Goal: Transaction & Acquisition: Purchase product/service

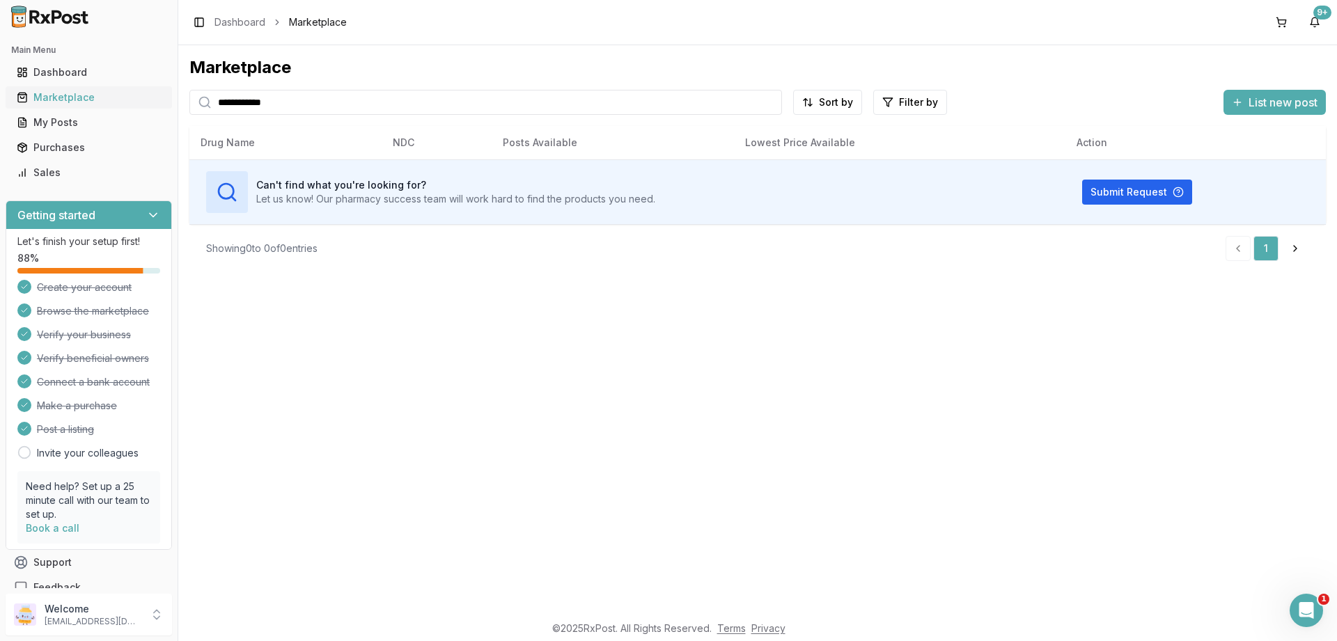
click at [61, 93] on div "Marketplace" at bounding box center [89, 98] width 144 height 14
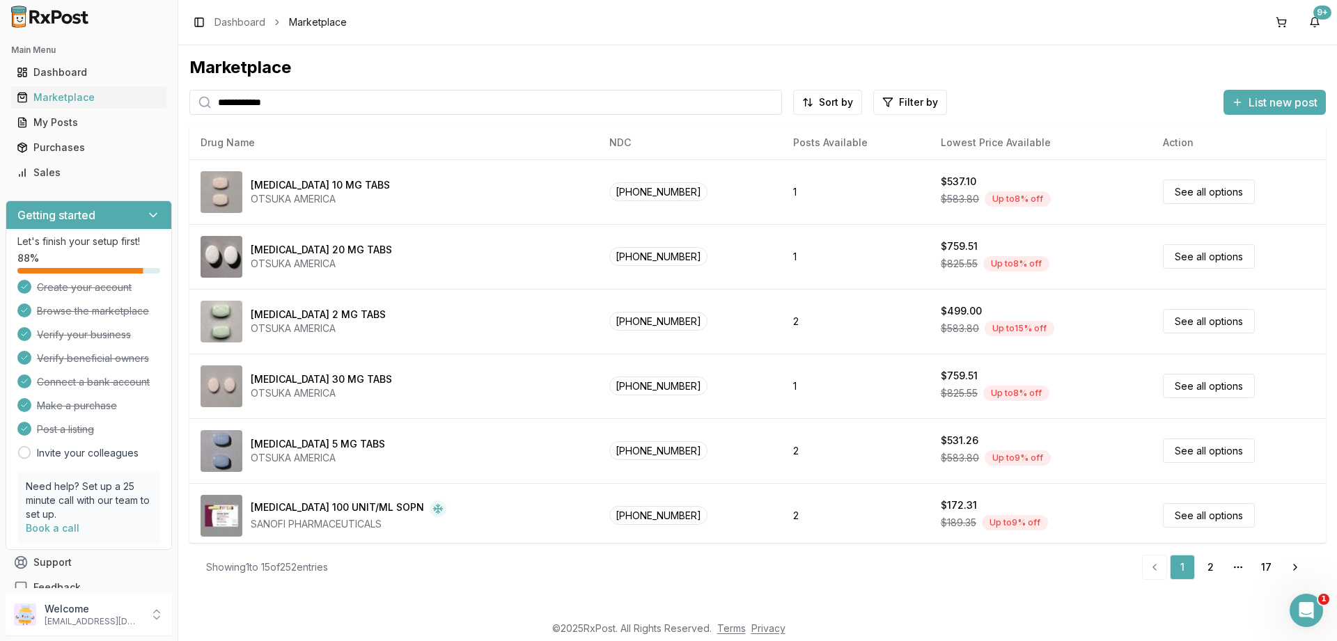
drag, startPoint x: 312, startPoint y: 104, endPoint x: 0, endPoint y: 82, distance: 312.7
click at [189, 90] on input "**********" at bounding box center [485, 102] width 593 height 25
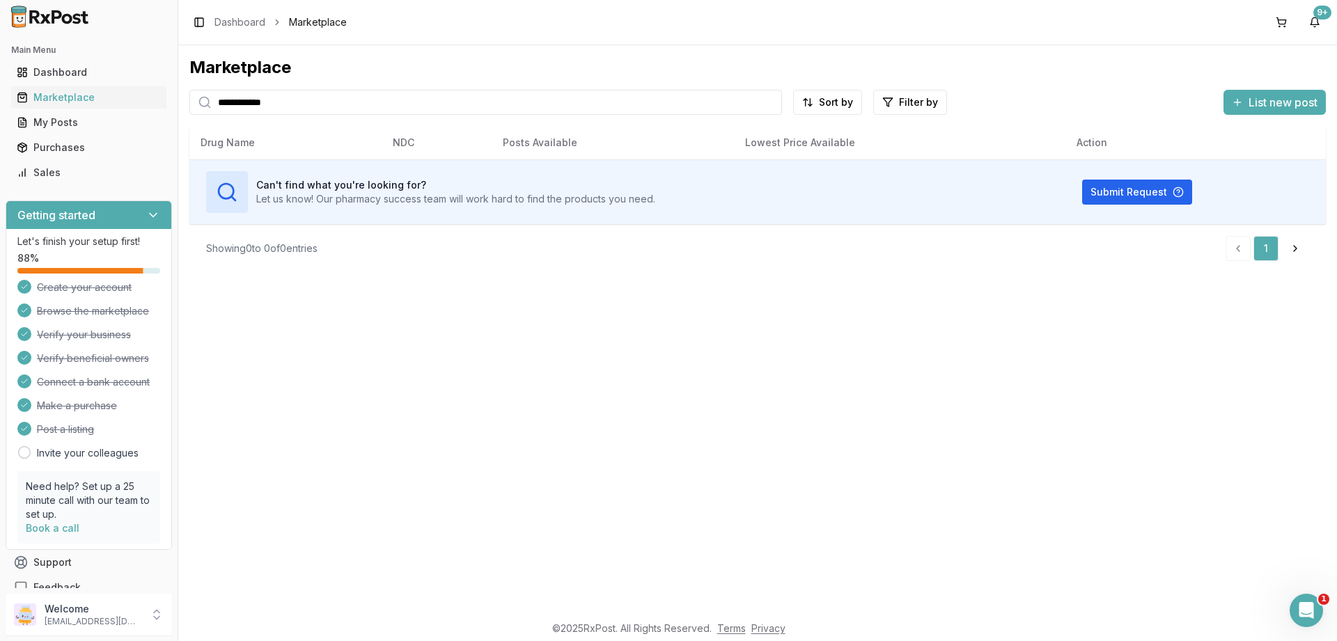
drag, startPoint x: 311, startPoint y: 104, endPoint x: 56, endPoint y: 87, distance: 255.4
click at [189, 90] on input "**********" at bounding box center [485, 102] width 593 height 25
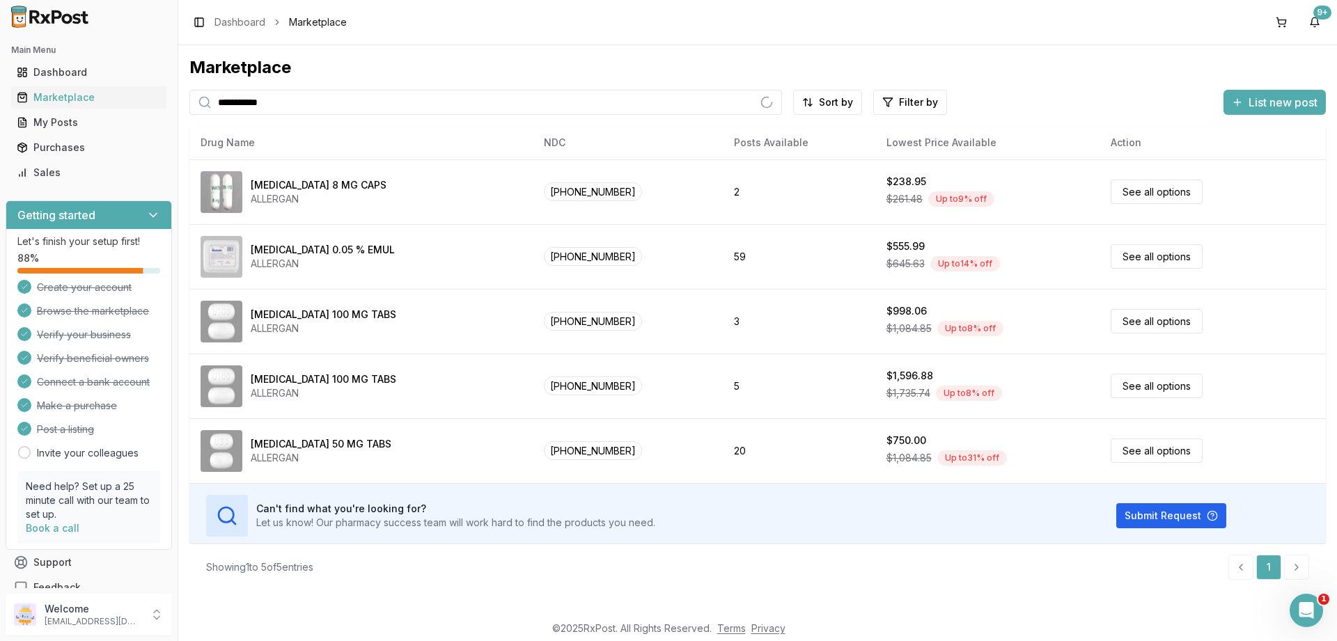
type input "**********"
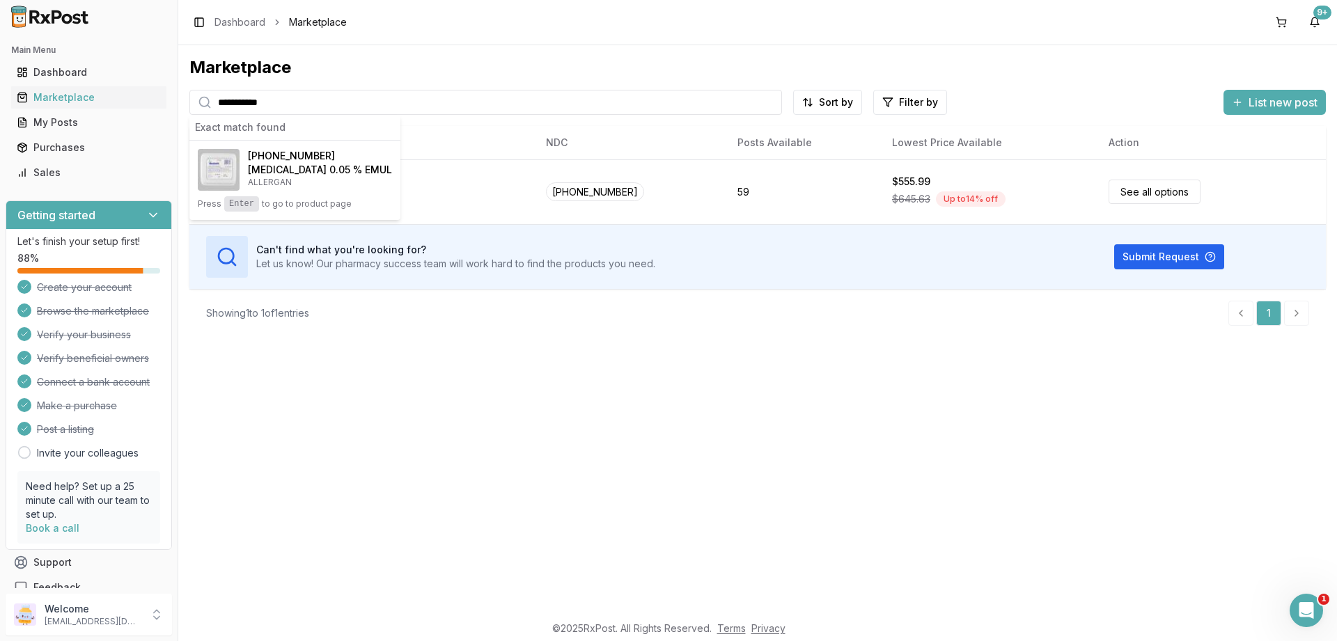
click at [437, 427] on div "**********" at bounding box center [757, 329] width 1159 height 568
click at [67, 150] on div "Purchases" at bounding box center [89, 148] width 144 height 14
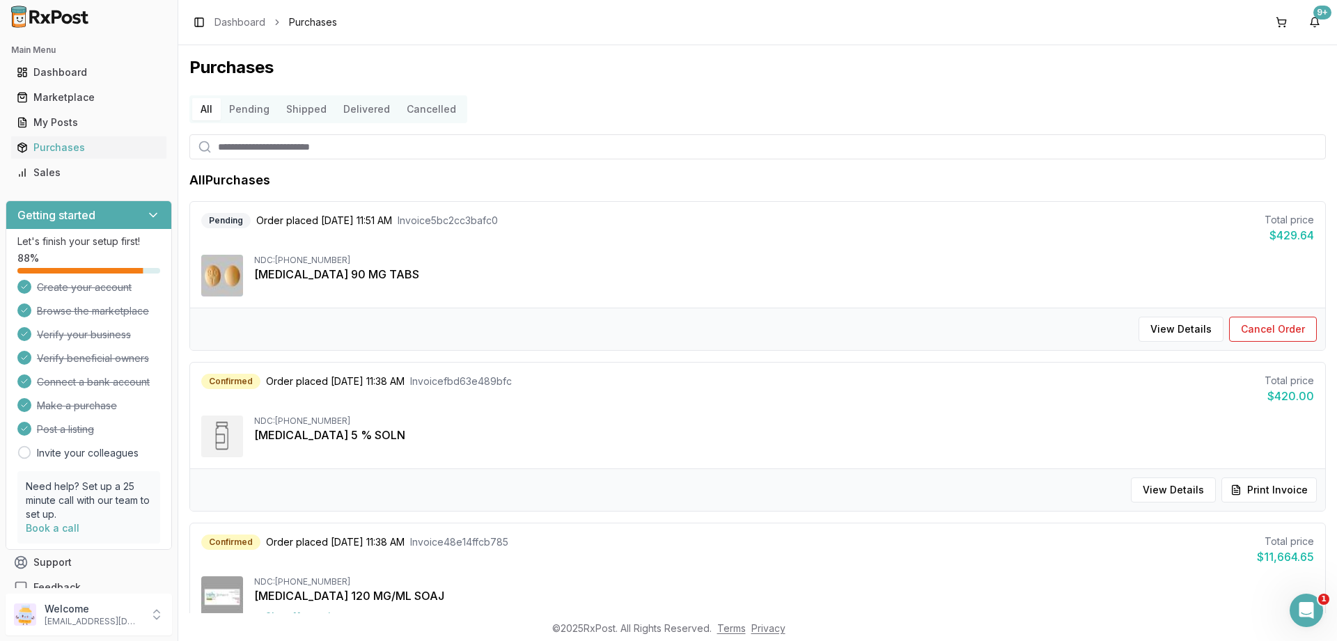
click at [253, 109] on button "Pending" at bounding box center [249, 109] width 57 height 22
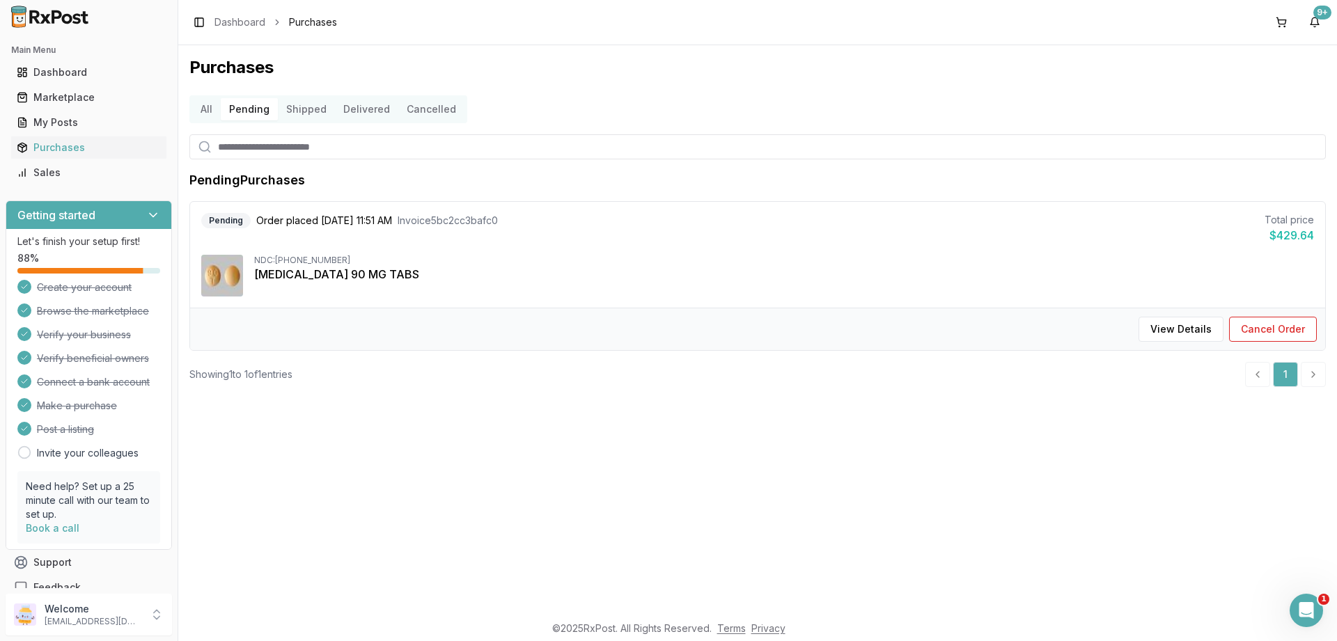
click at [294, 111] on button "Shipped" at bounding box center [306, 109] width 57 height 22
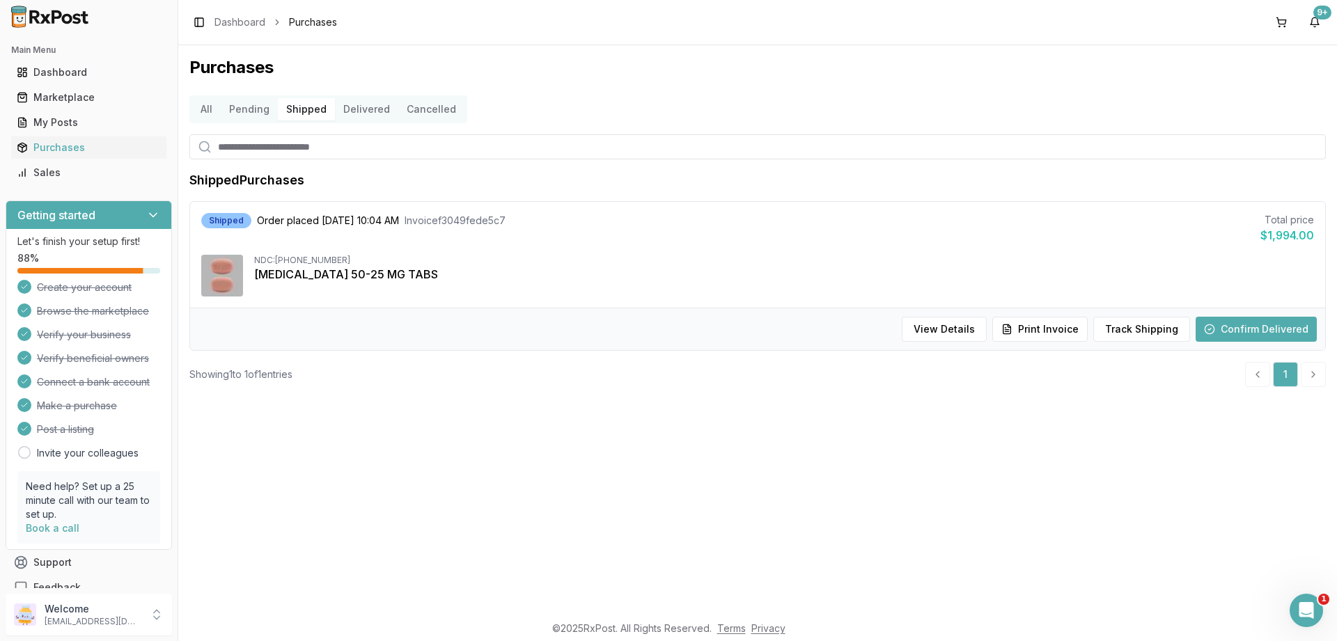
click at [349, 113] on button "Delivered" at bounding box center [366, 109] width 63 height 22
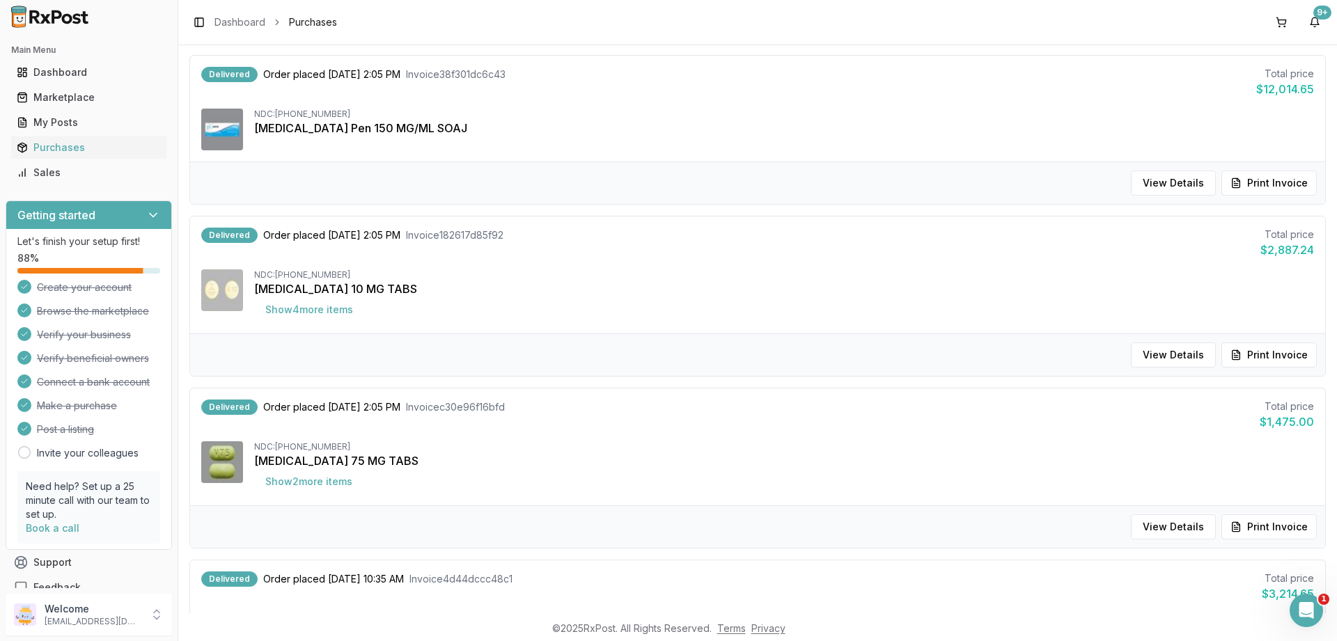
scroll to position [334, 0]
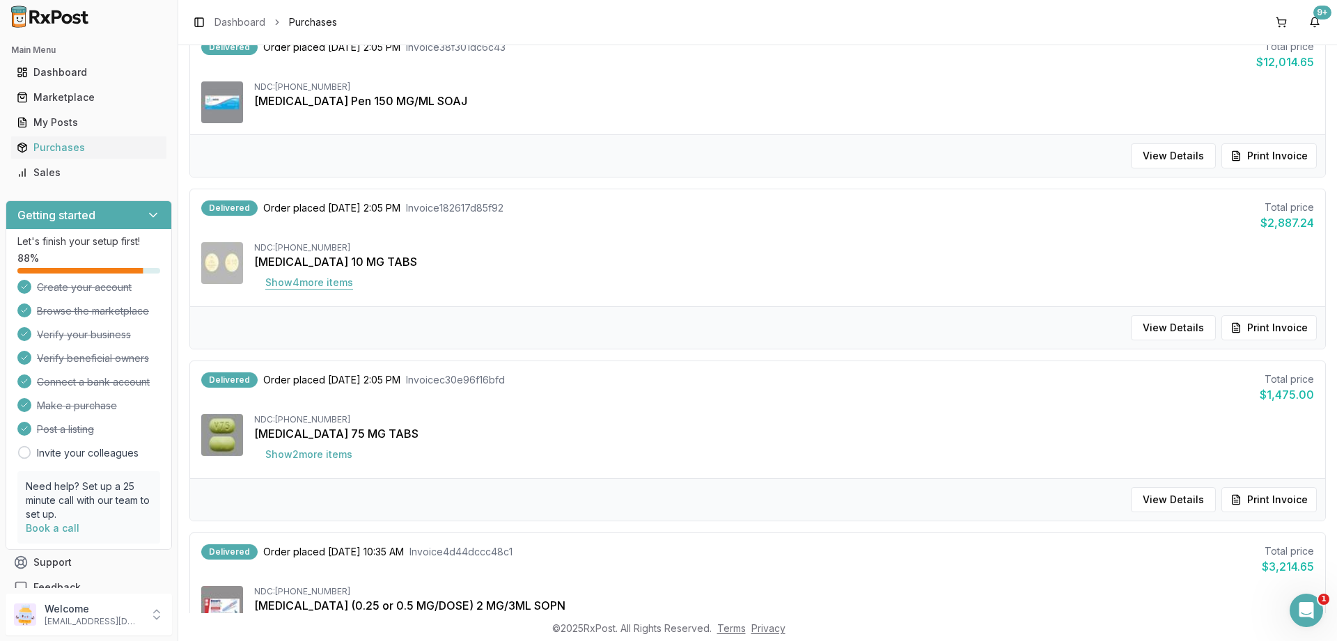
click at [334, 285] on button "Show 4 more item s" at bounding box center [309, 282] width 110 height 25
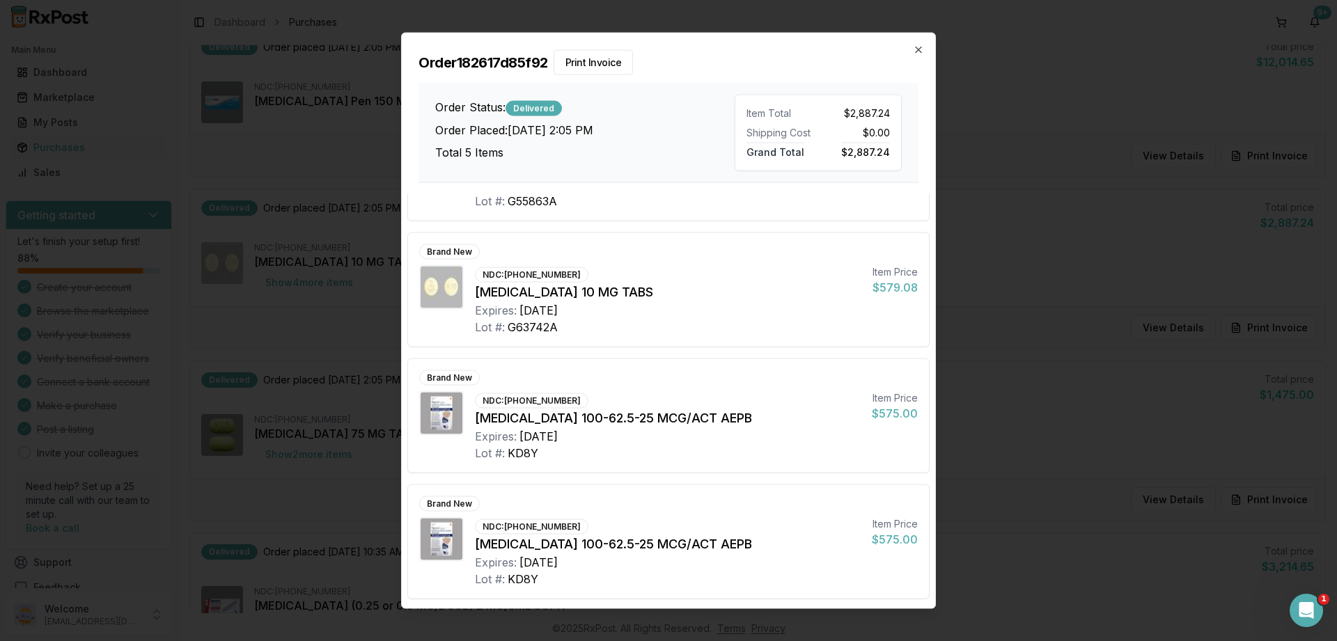
scroll to position [0, 0]
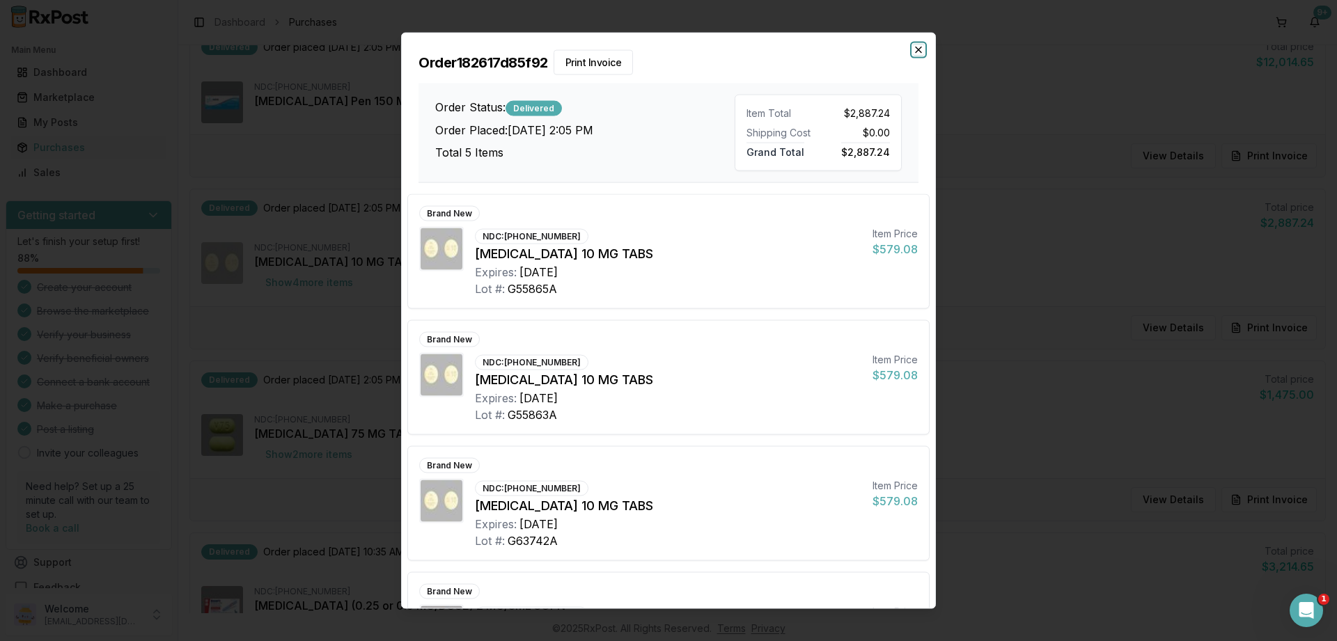
click at [914, 54] on icon "button" at bounding box center [918, 49] width 11 height 11
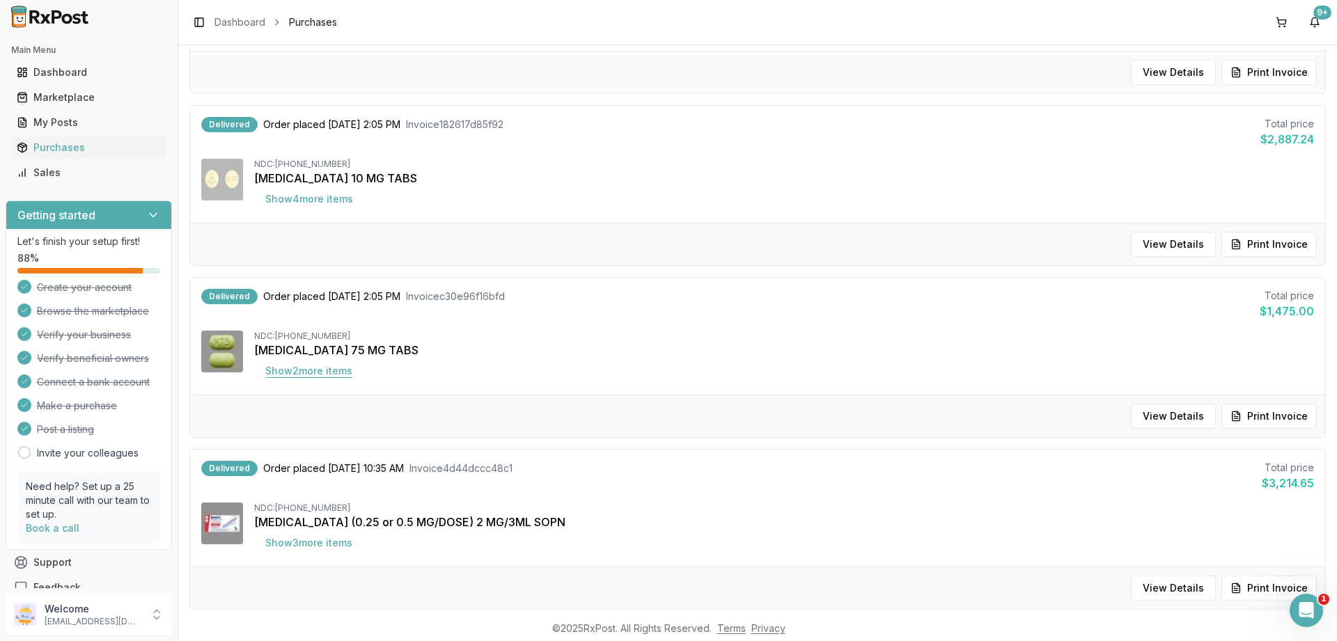
click at [328, 369] on button "Show 2 more item s" at bounding box center [308, 371] width 109 height 25
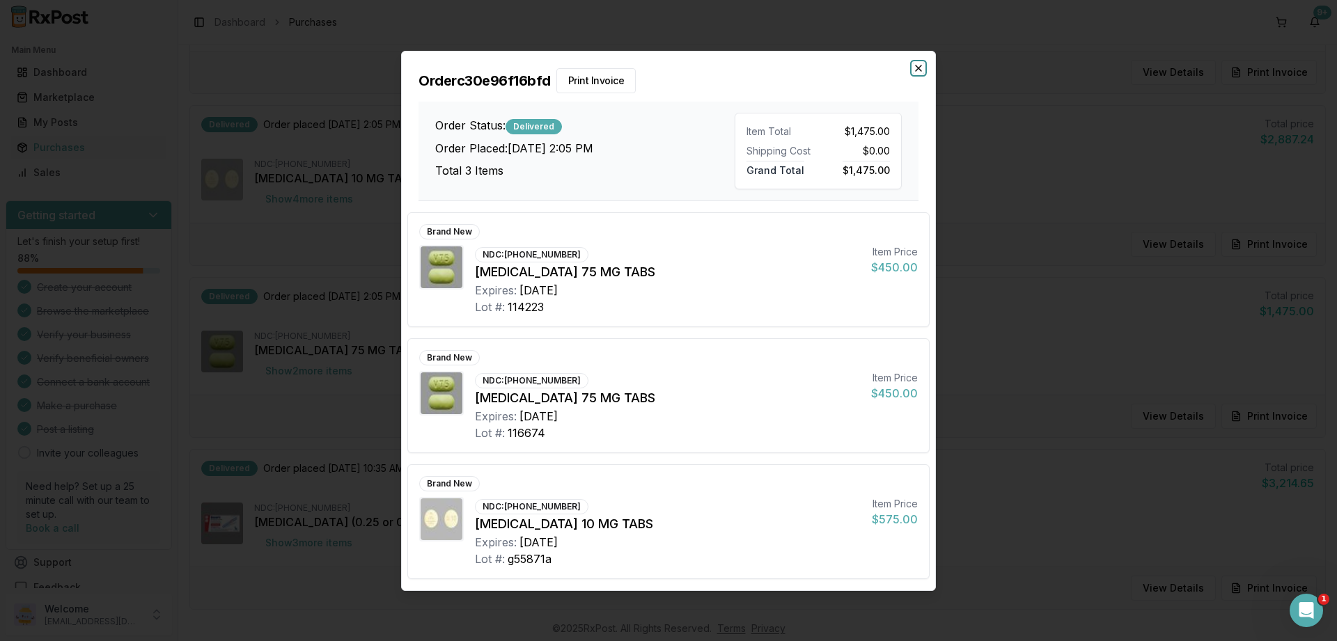
click at [918, 72] on icon "button" at bounding box center [918, 68] width 11 height 11
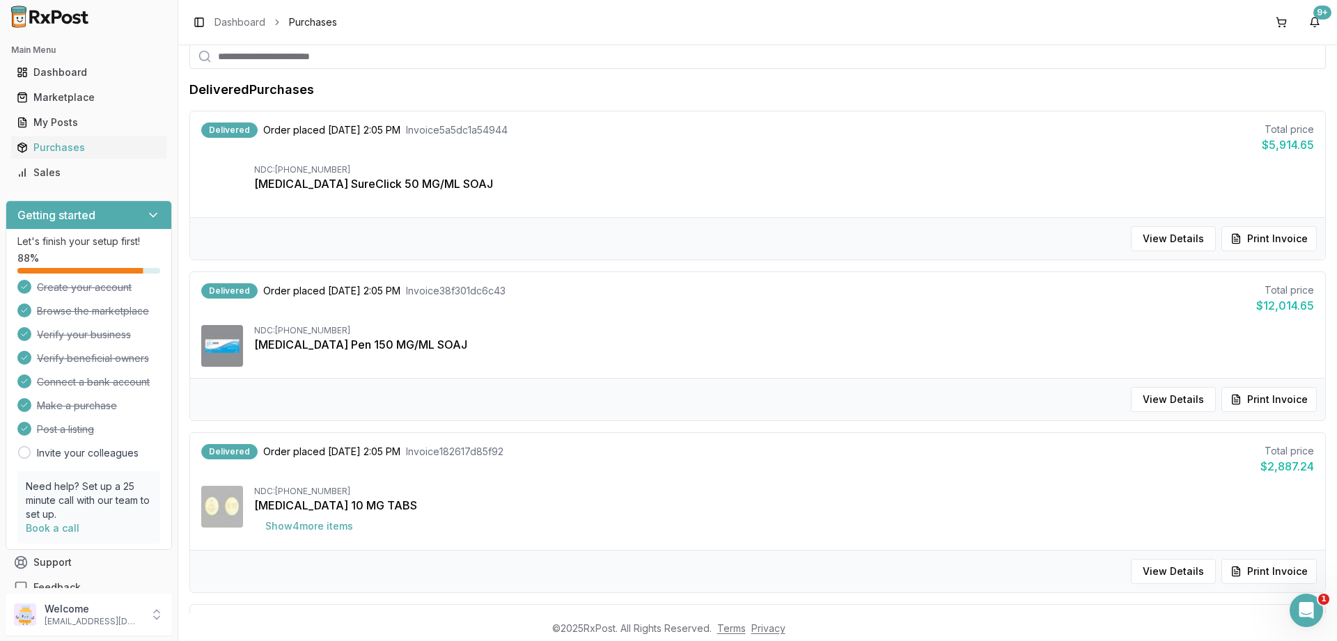
scroll to position [0, 0]
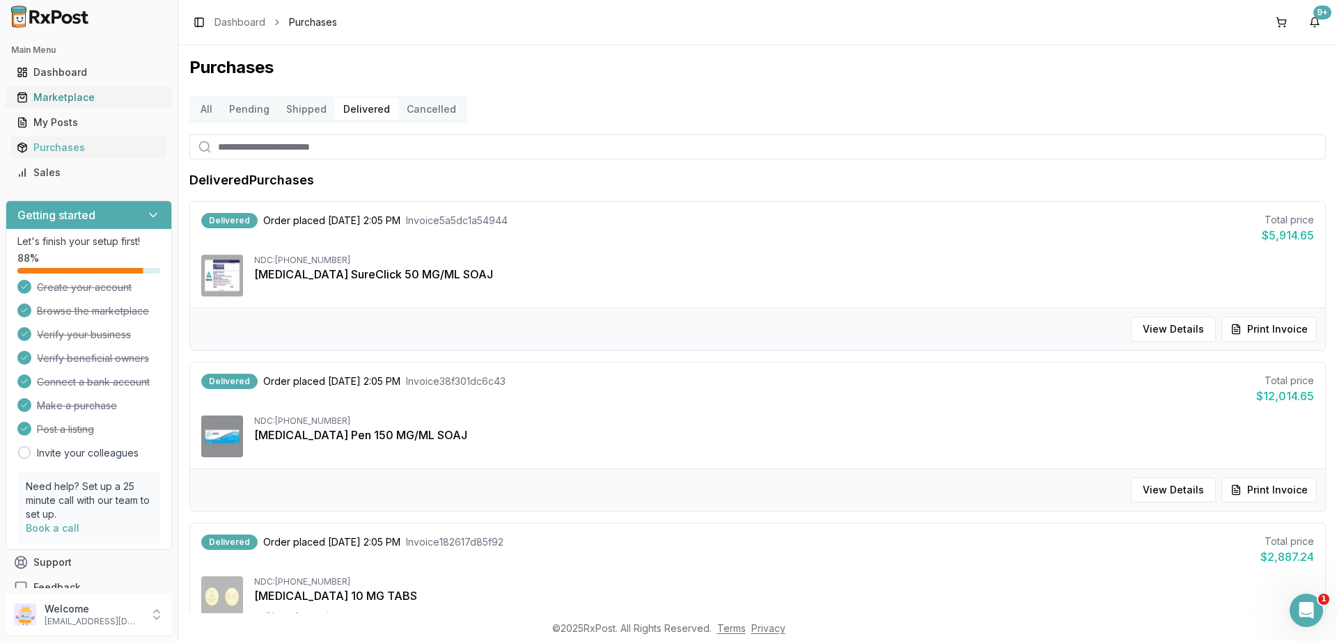
click at [51, 94] on div "Marketplace" at bounding box center [89, 98] width 144 height 14
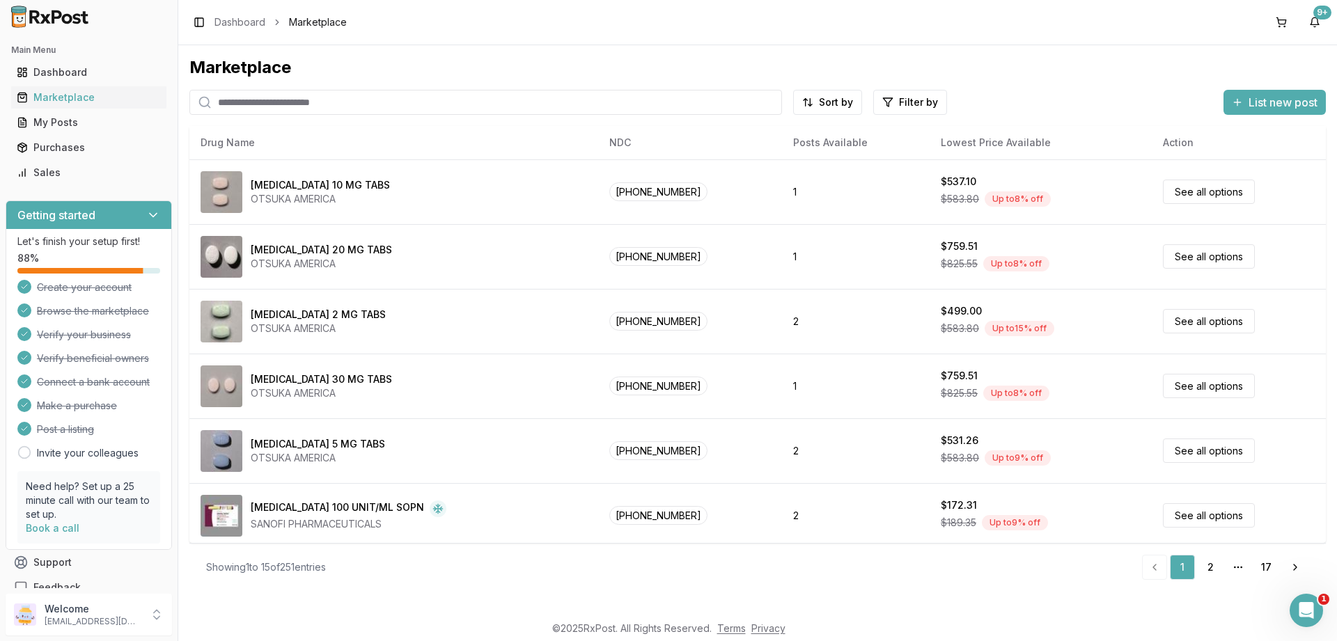
click at [259, 93] on input "search" at bounding box center [485, 102] width 593 height 25
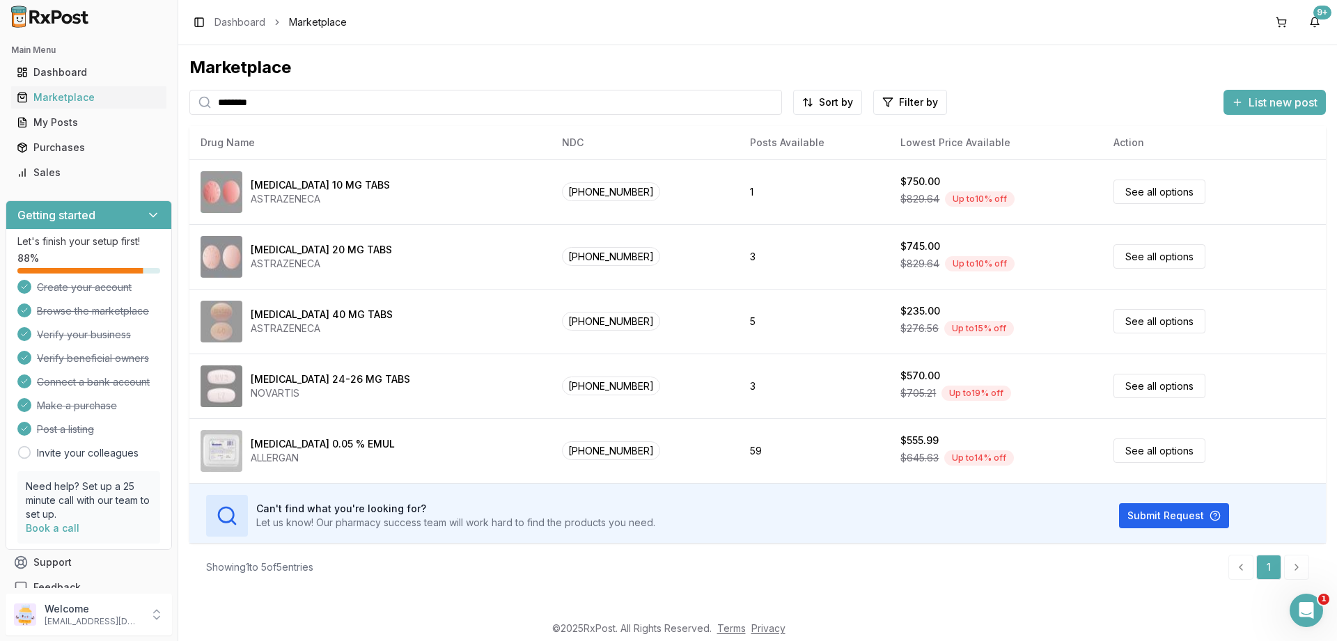
type input "********"
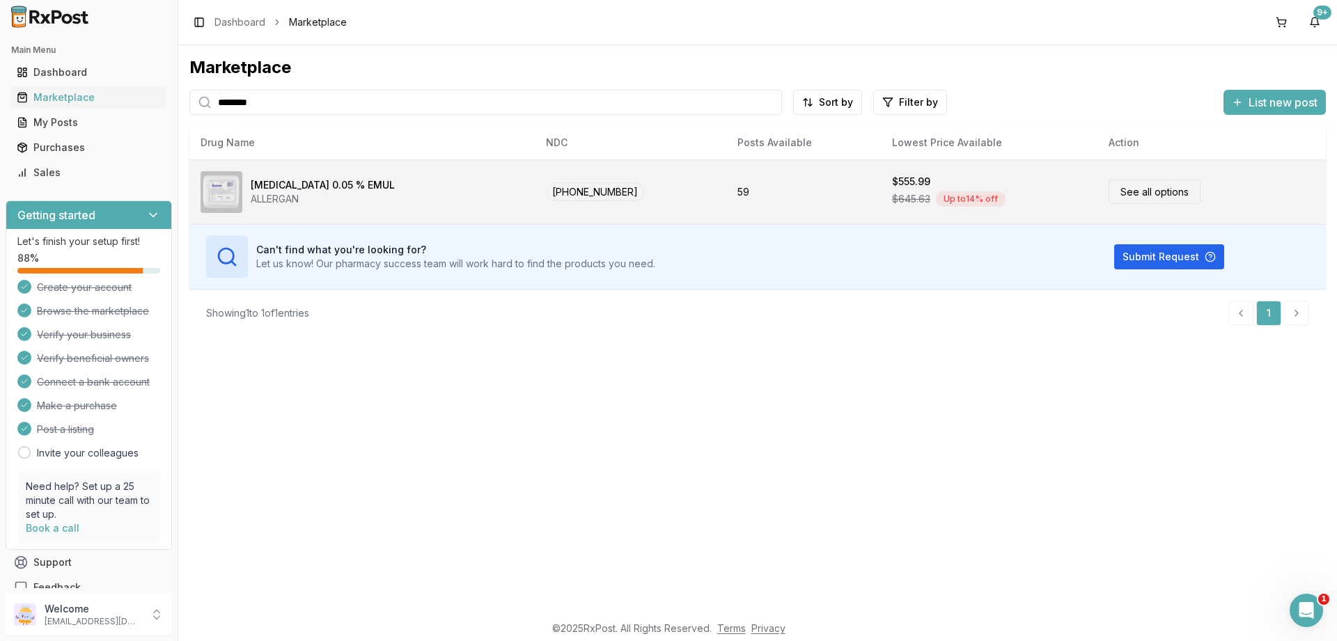
click at [1115, 194] on link "See all options" at bounding box center [1154, 192] width 92 height 24
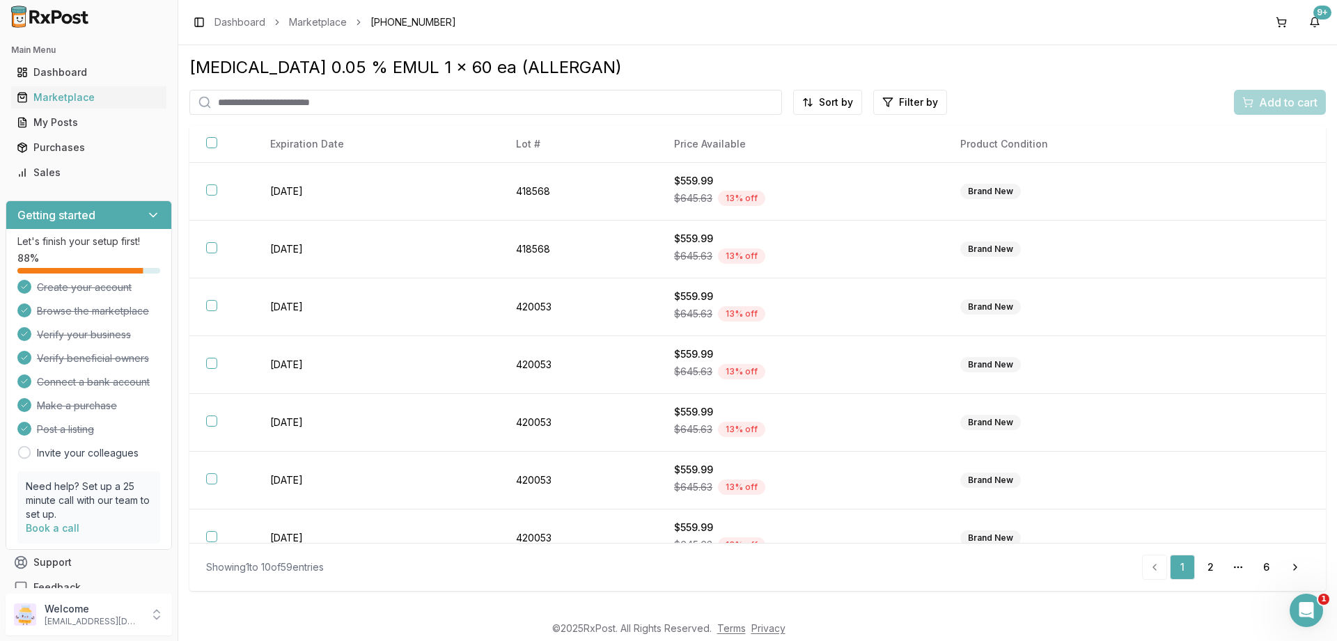
scroll to position [197, 0]
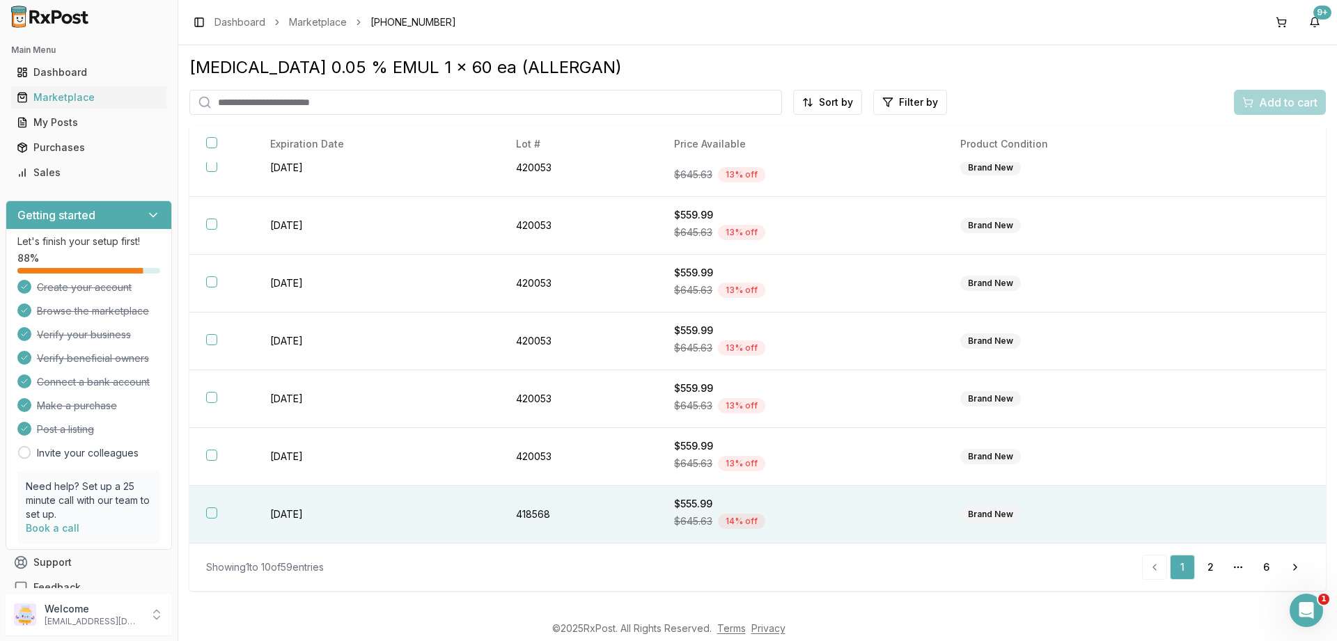
click at [212, 516] on button "button" at bounding box center [211, 513] width 11 height 11
click at [1266, 99] on span "Add to cart" at bounding box center [1288, 102] width 58 height 17
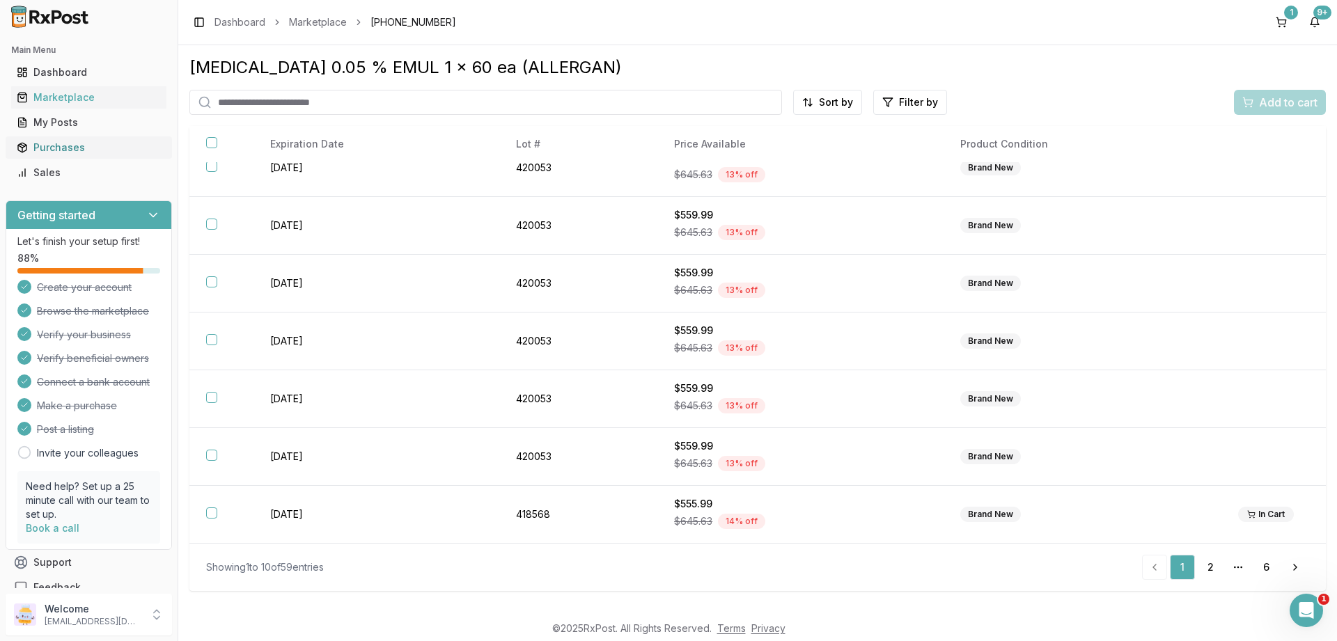
click at [65, 146] on div "Purchases" at bounding box center [89, 148] width 144 height 14
